Goal: Navigation & Orientation: Find specific page/section

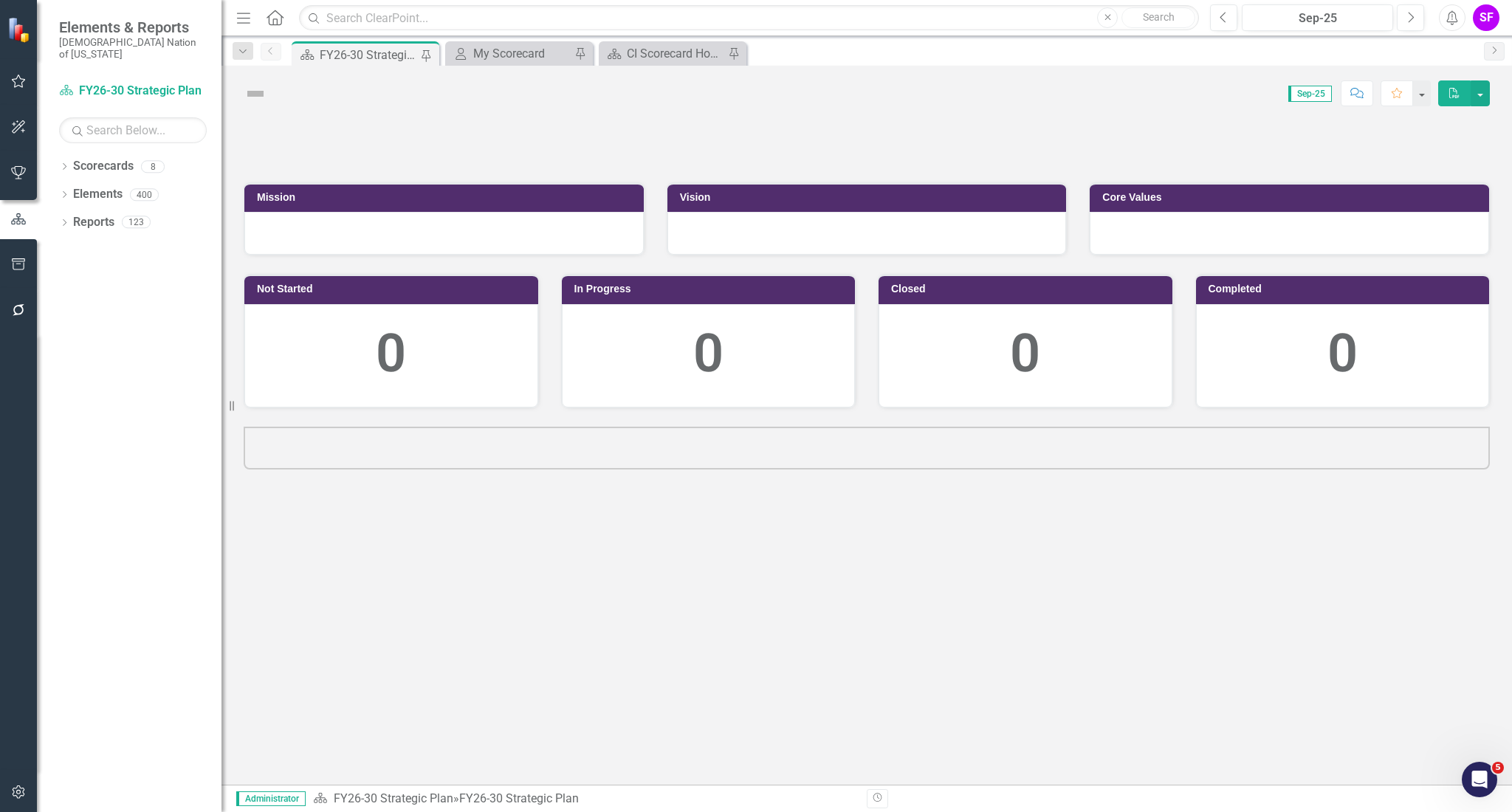
click at [237, 10] on icon "Menu" at bounding box center [243, 18] width 19 height 16
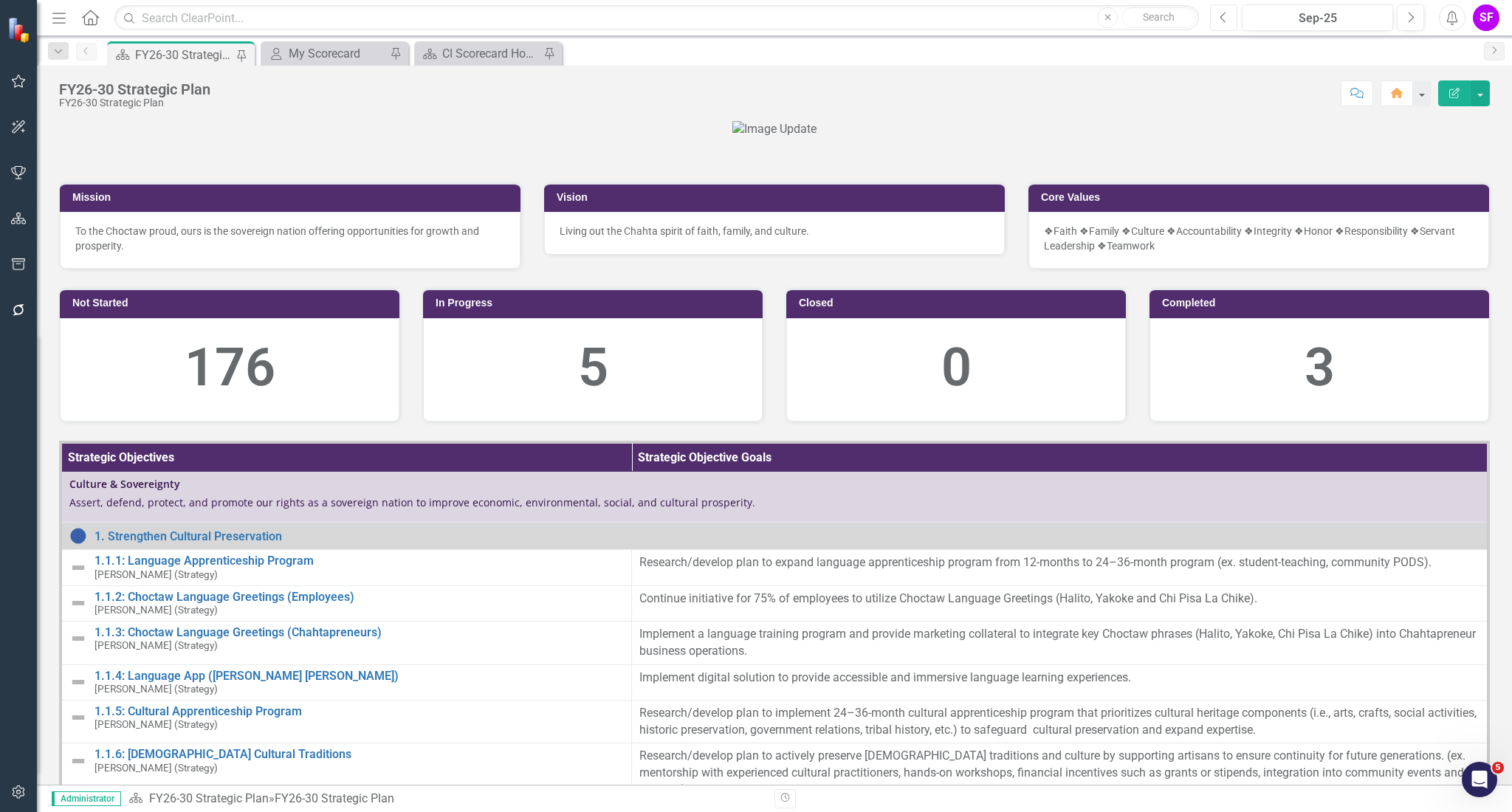
click at [1221, 11] on icon "Previous" at bounding box center [1224, 18] width 8 height 13
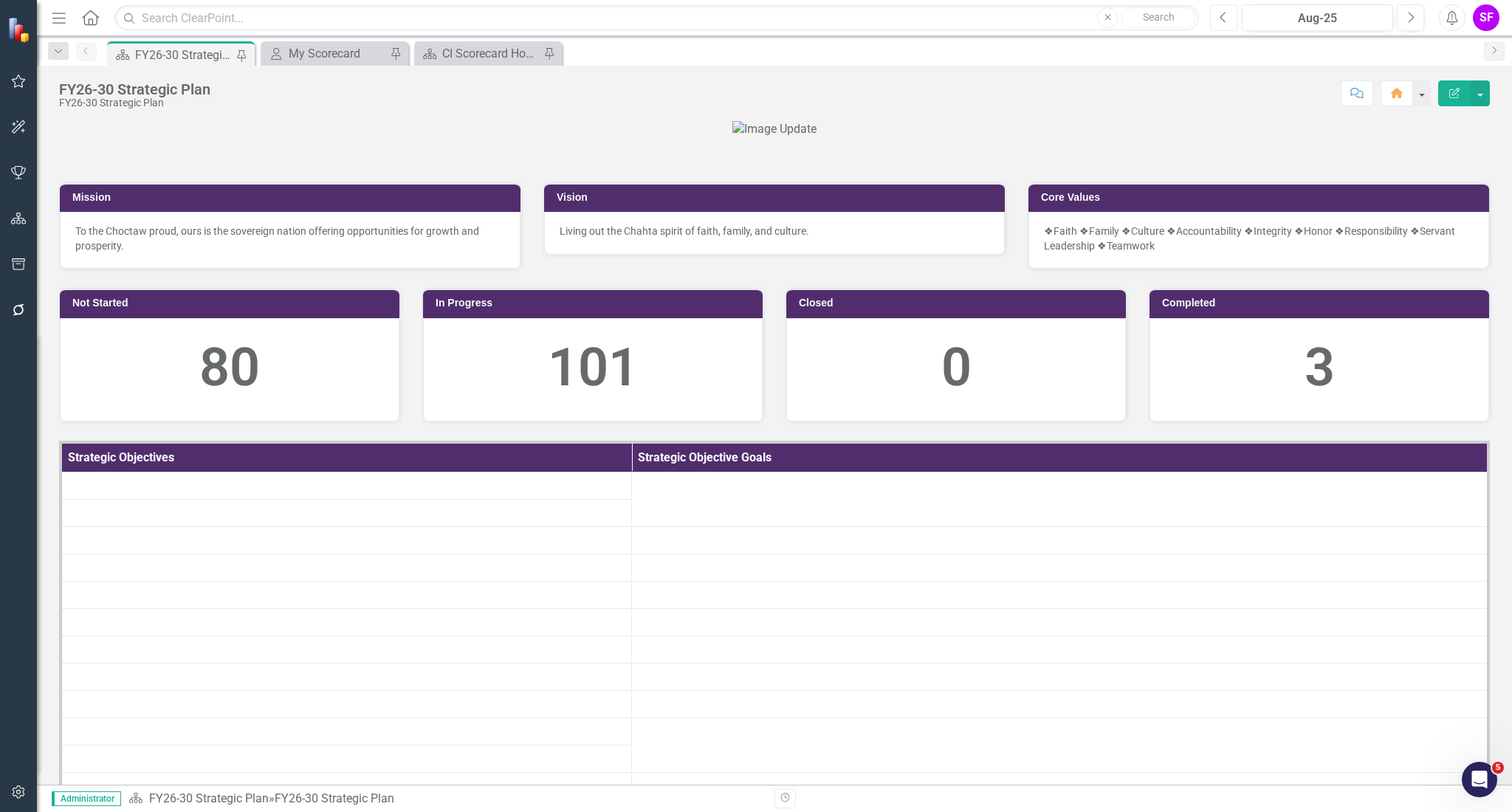
scroll to position [670, 0]
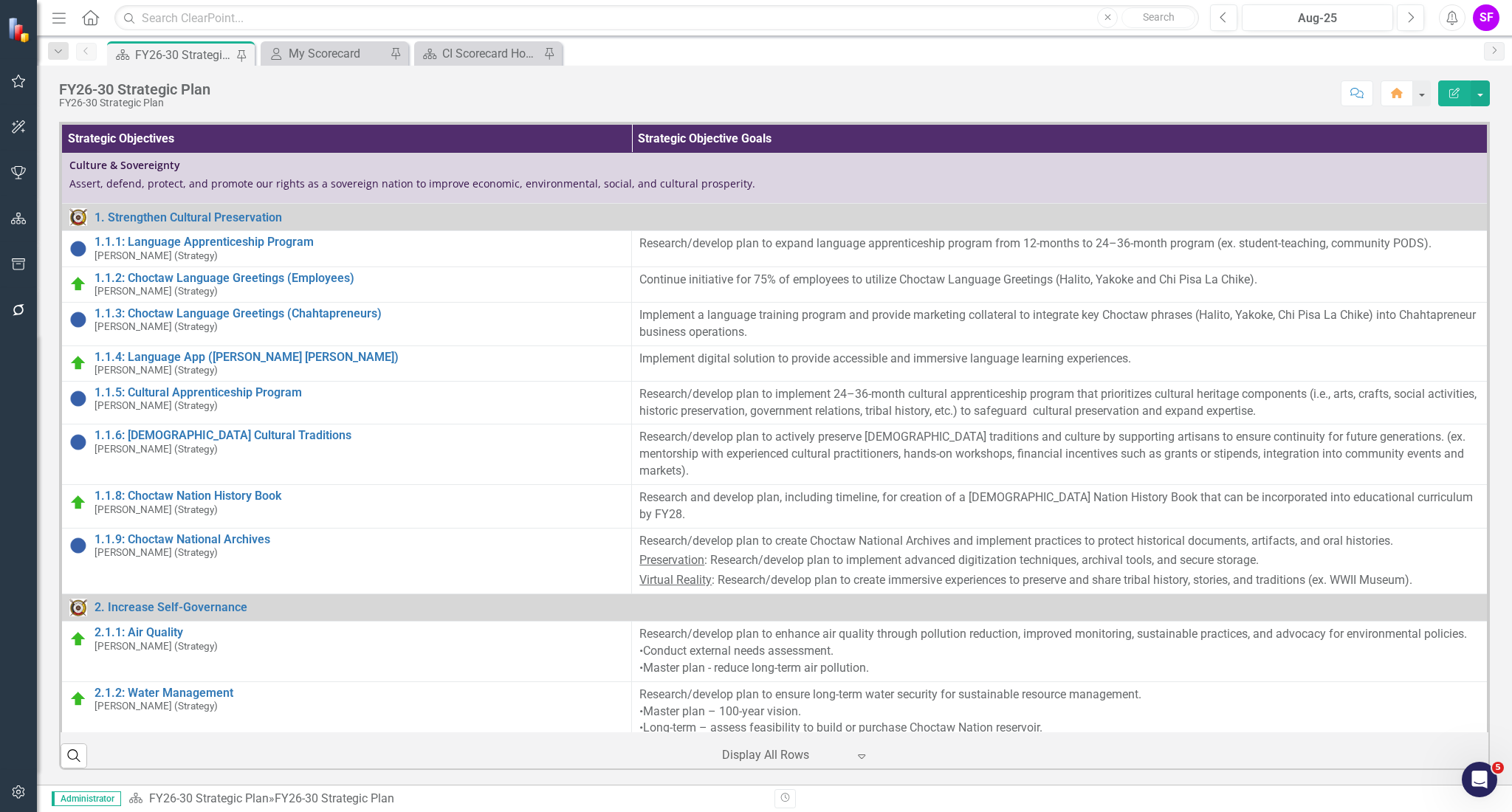
click at [56, 16] on icon "Menu" at bounding box center [58, 18] width 19 height 16
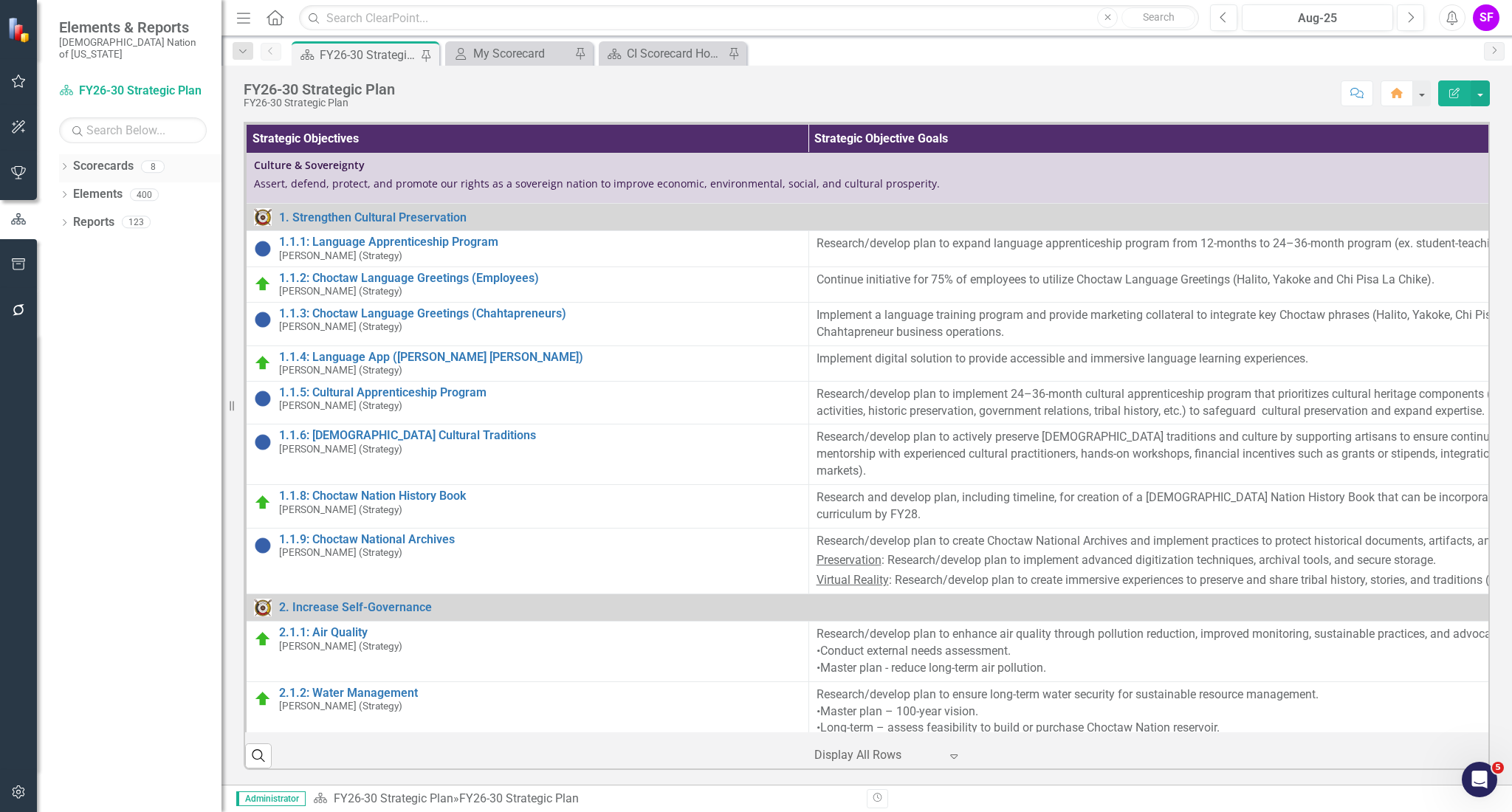
click at [80, 158] on link "Scorecards" at bounding box center [103, 167] width 61 height 17
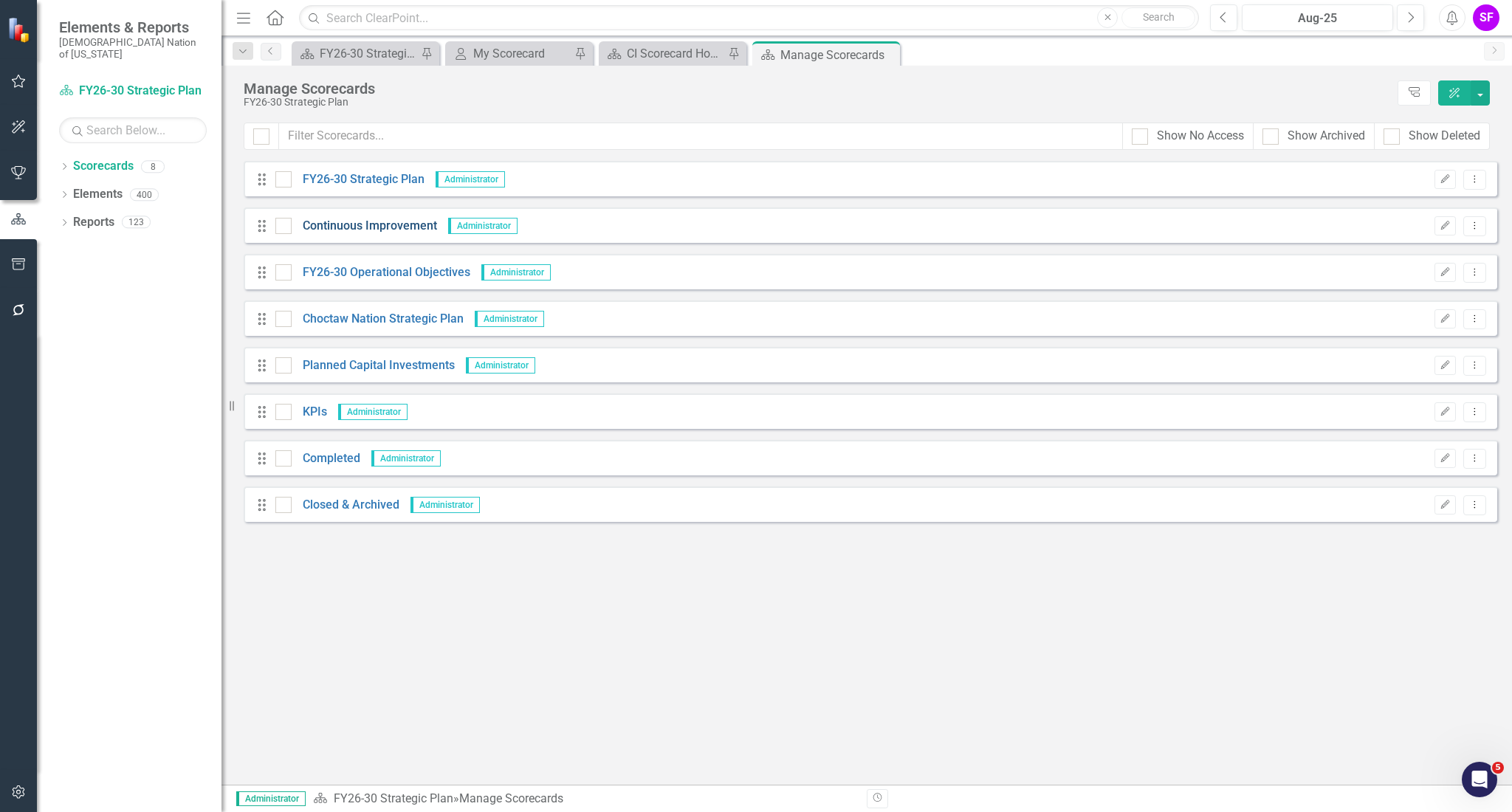
click at [319, 223] on link "Continuous Improvement" at bounding box center [364, 226] width 145 height 17
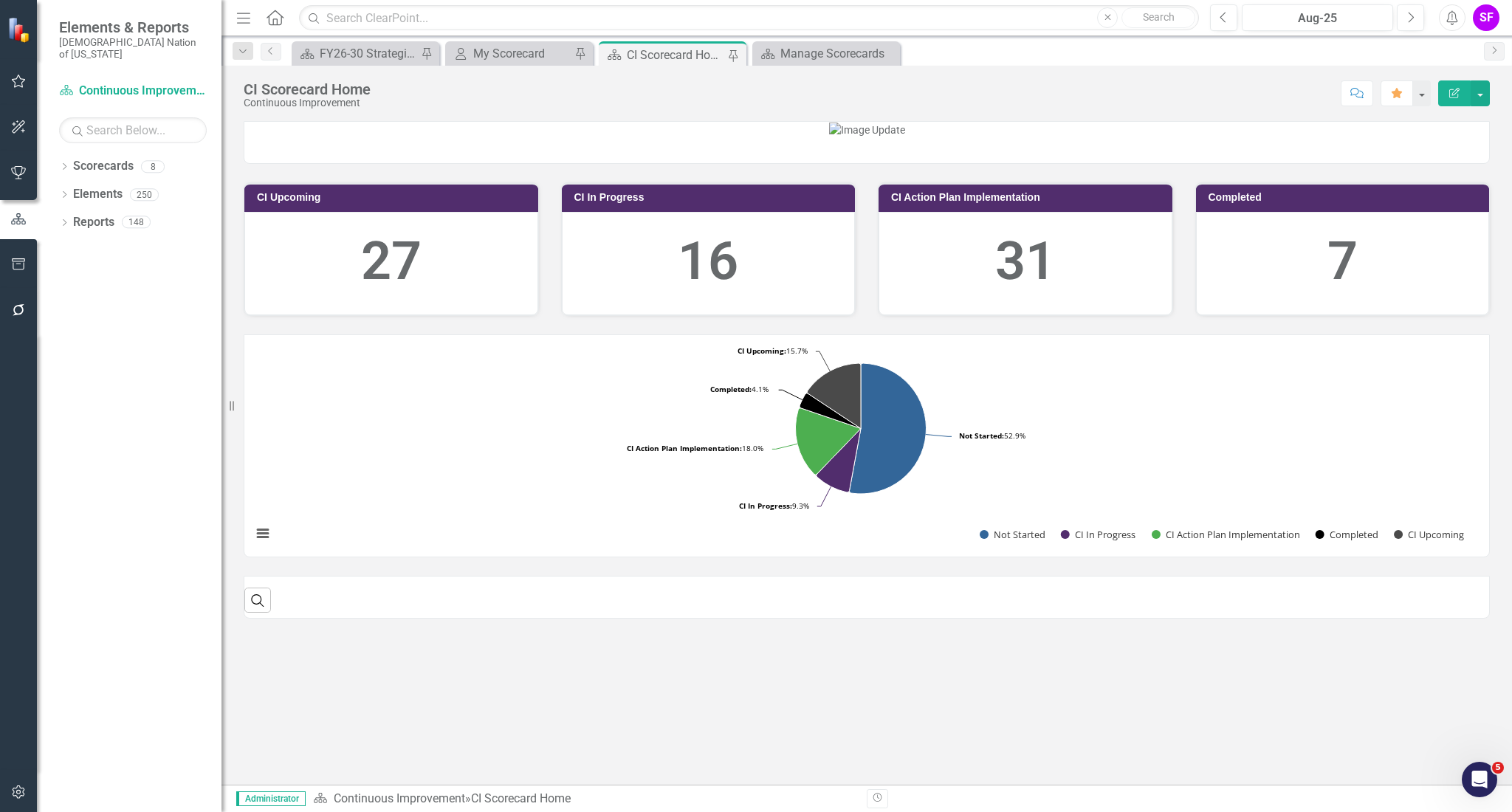
click at [243, 23] on icon "Menu" at bounding box center [243, 18] width 19 height 16
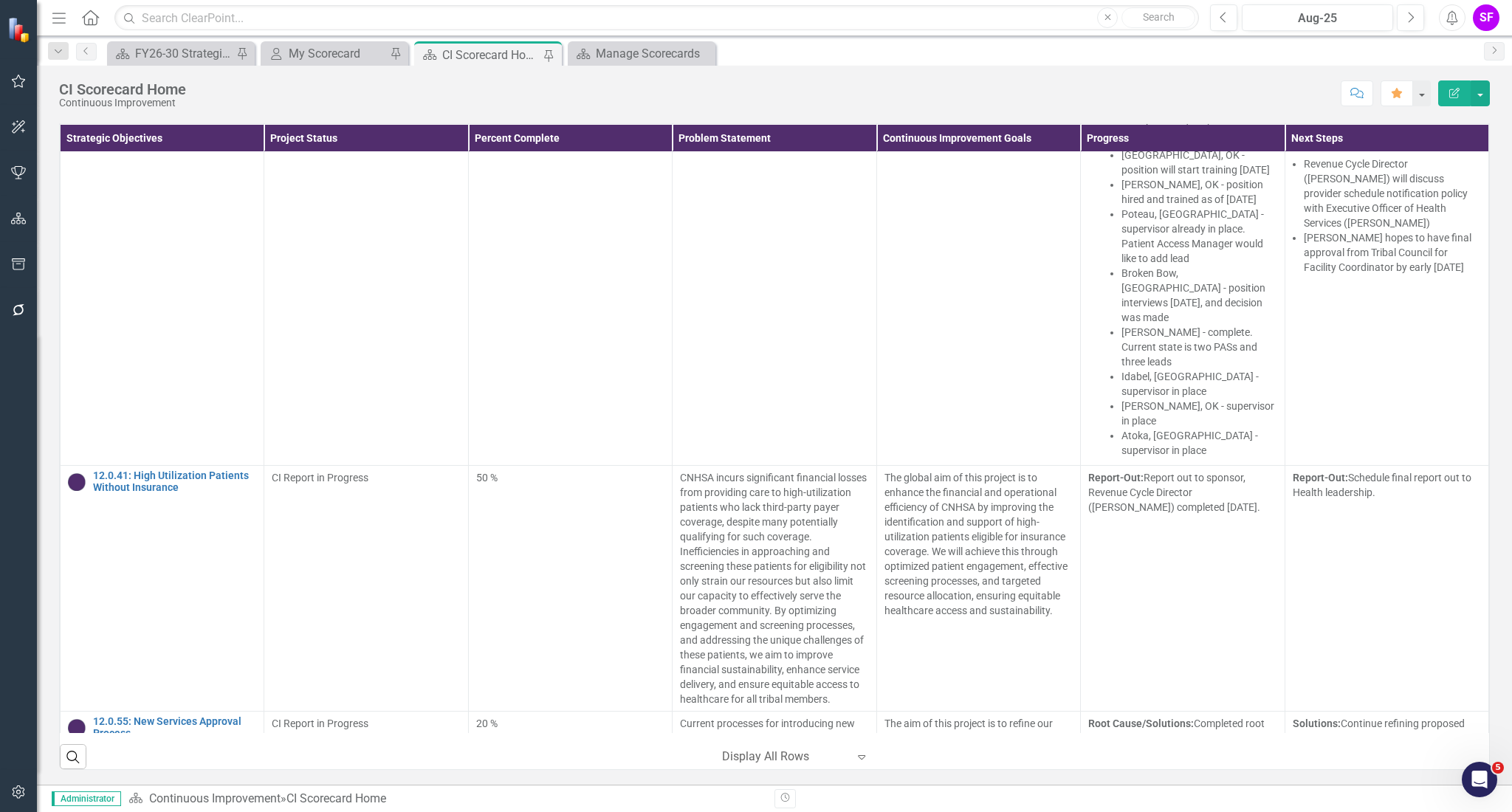
scroll to position [809, 0]
